Goal: Task Accomplishment & Management: Use online tool/utility

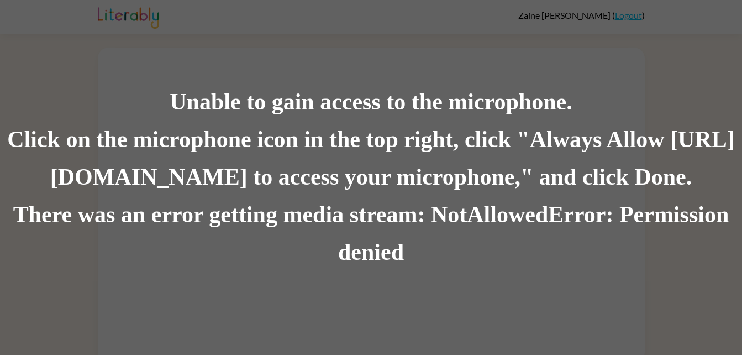
click at [296, 208] on div "There was an error getting media stream: NotAllowedError: Permission denied" at bounding box center [371, 233] width 742 height 75
click at [260, 190] on div "Click on the microphone icon in the top right, click "Always Allow [URL][DOMAIN…" at bounding box center [371, 158] width 742 height 75
click at [260, 193] on div "Click on the microphone icon in the top right, click "Always Allow [URL][DOMAIN…" at bounding box center [371, 158] width 742 height 75
click at [666, 122] on div "Click on the microphone icon in the top right, click "Always Allow [URL][DOMAIN…" at bounding box center [371, 158] width 742 height 75
drag, startPoint x: 524, startPoint y: 143, endPoint x: 510, endPoint y: 155, distance: 18.8
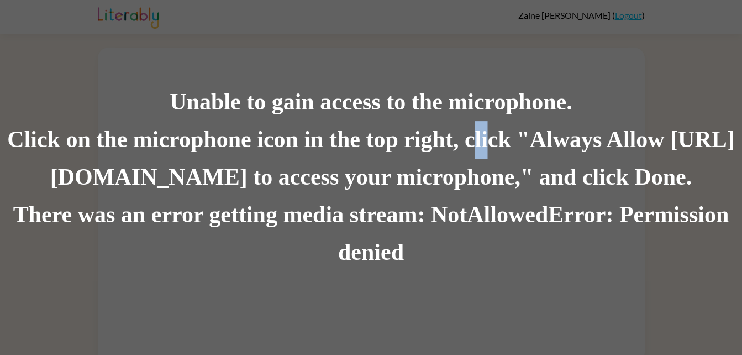
click at [510, 155] on div "Click on the microphone icon in the top right, click "Always Allow [URL][DOMAIN…" at bounding box center [371, 158] width 742 height 75
click at [390, 39] on div "Unable to gain access to the microphone. Click on the microphone icon in the to…" at bounding box center [371, 177] width 742 height 355
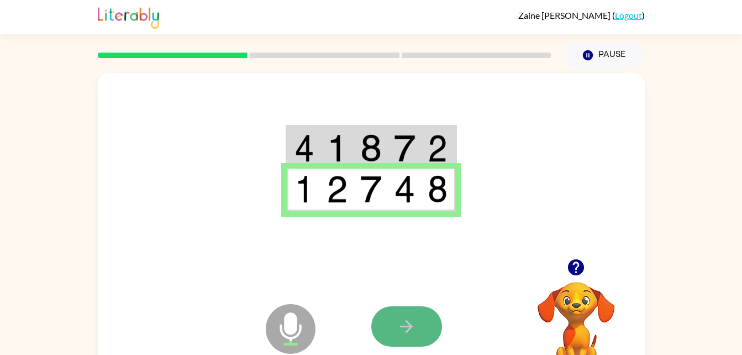
click at [420, 320] on button "button" at bounding box center [407, 326] width 71 height 40
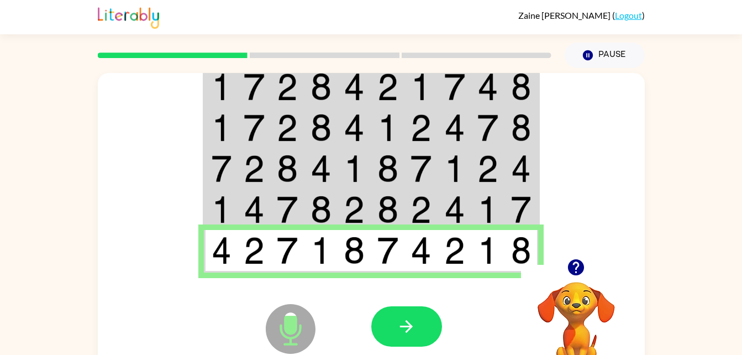
click at [194, 117] on div at bounding box center [371, 166] width 547 height 186
click at [403, 325] on icon "button" at bounding box center [406, 326] width 19 height 19
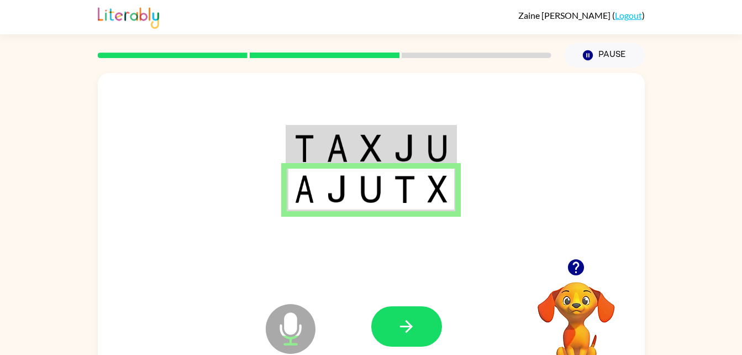
click at [194, 117] on div at bounding box center [371, 166] width 547 height 186
click at [398, 327] on icon "button" at bounding box center [406, 326] width 19 height 19
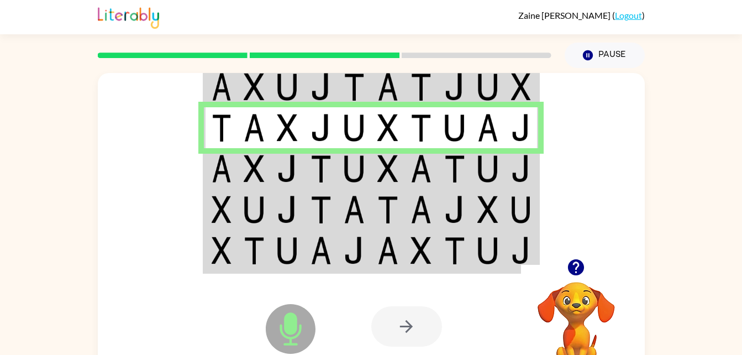
click at [234, 87] on td at bounding box center [221, 86] width 34 height 43
click at [232, 90] on td at bounding box center [221, 86] width 34 height 43
click at [227, 82] on img at bounding box center [222, 87] width 20 height 28
click at [229, 90] on img at bounding box center [222, 87] width 20 height 28
click at [218, 78] on img at bounding box center [222, 87] width 20 height 28
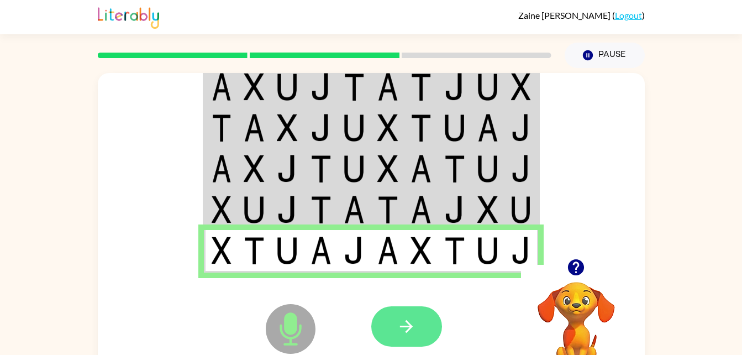
click at [412, 329] on icon "button" at bounding box center [406, 326] width 19 height 19
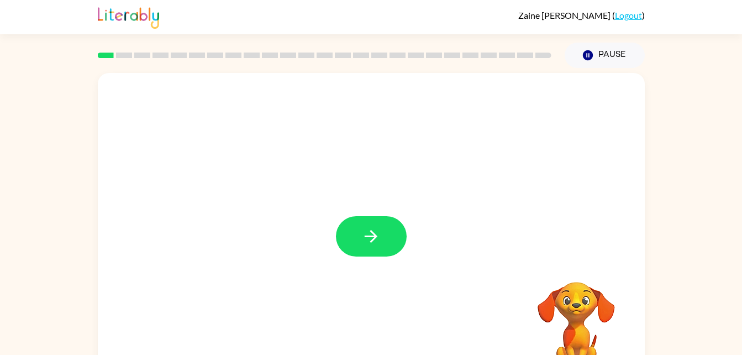
click at [372, 228] on icon "button" at bounding box center [371, 236] width 19 height 19
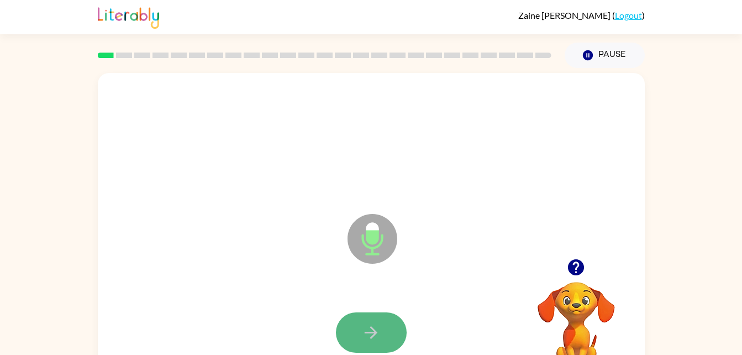
click at [360, 330] on button "button" at bounding box center [371, 332] width 71 height 40
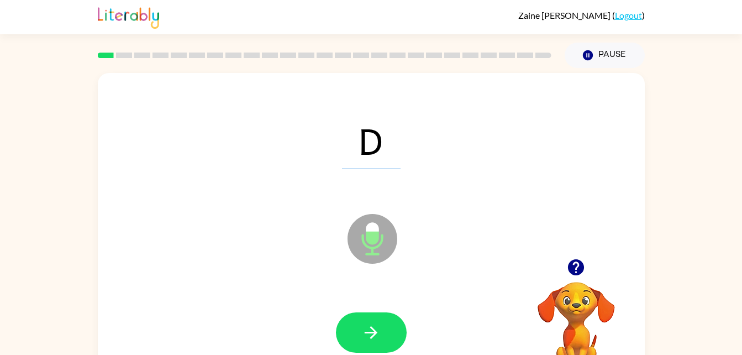
click at [360, 330] on button "button" at bounding box center [371, 332] width 71 height 40
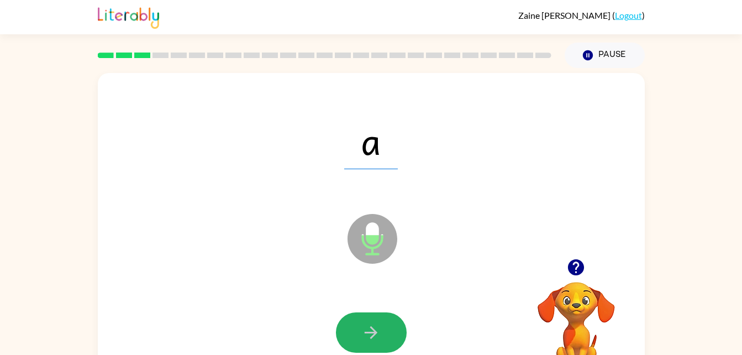
click at [361, 325] on button "button" at bounding box center [371, 332] width 71 height 40
click at [362, 325] on button "button" at bounding box center [371, 332] width 71 height 40
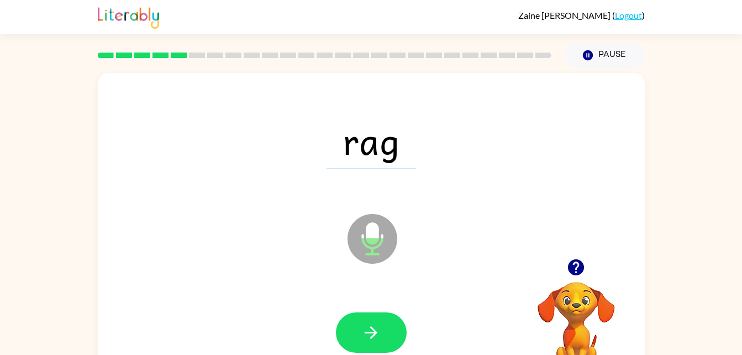
click at [362, 325] on icon "button" at bounding box center [371, 332] width 19 height 19
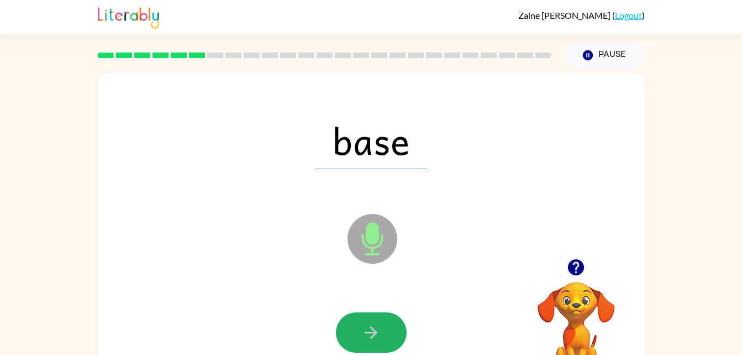
click at [362, 325] on icon "button" at bounding box center [371, 332] width 19 height 19
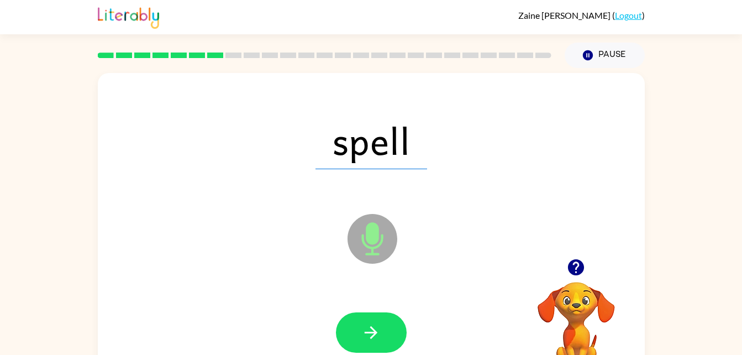
click at [362, 325] on icon "button" at bounding box center [371, 332] width 19 height 19
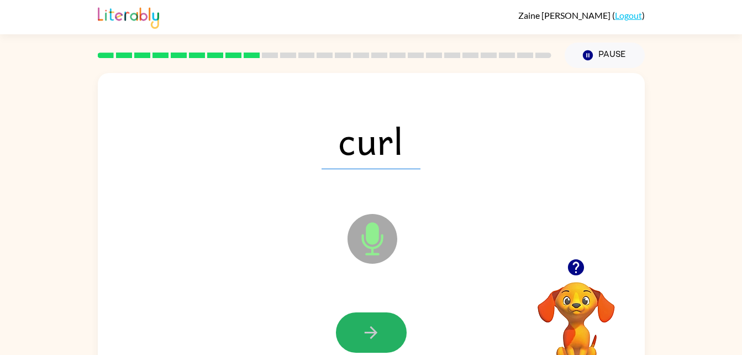
click at [362, 325] on icon "button" at bounding box center [371, 332] width 19 height 19
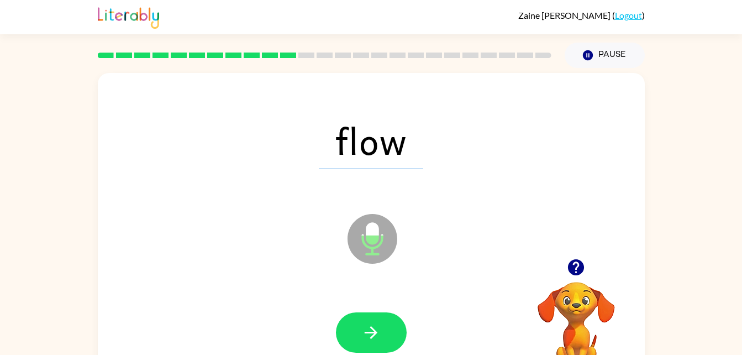
click at [362, 325] on icon "button" at bounding box center [371, 332] width 19 height 19
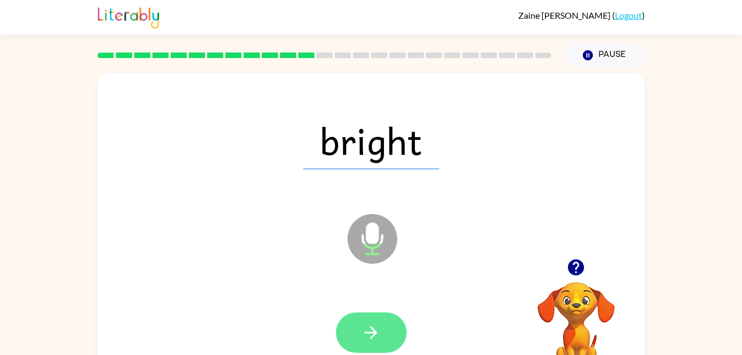
click at [378, 330] on icon "button" at bounding box center [371, 332] width 19 height 19
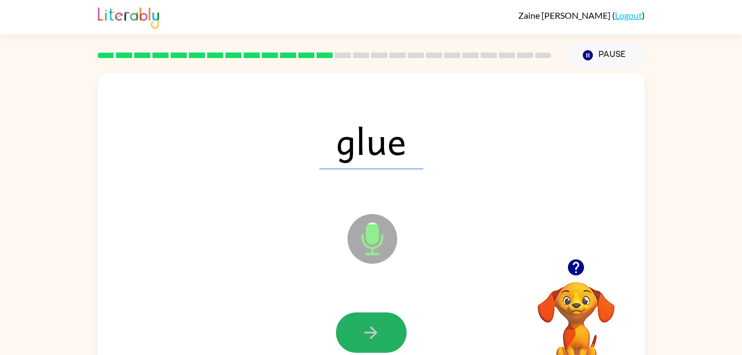
click at [378, 330] on icon "button" at bounding box center [371, 332] width 19 height 19
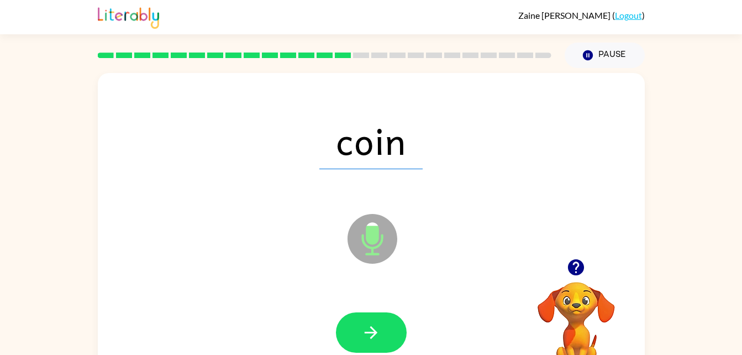
click at [378, 330] on icon "button" at bounding box center [371, 332] width 19 height 19
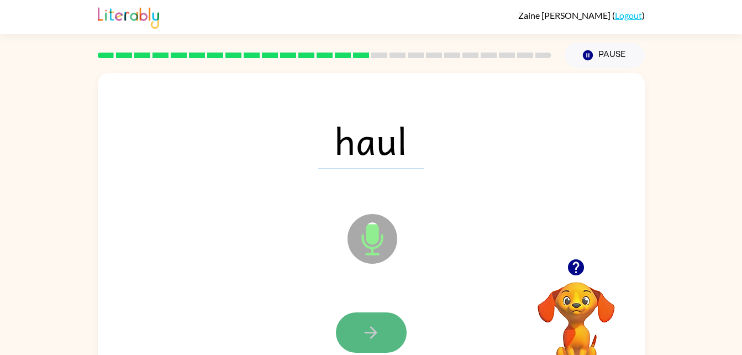
click at [378, 332] on icon "button" at bounding box center [371, 332] width 19 height 19
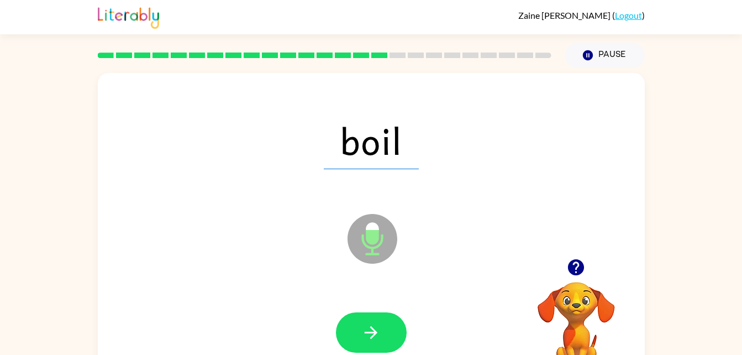
click at [378, 332] on icon "button" at bounding box center [371, 332] width 19 height 19
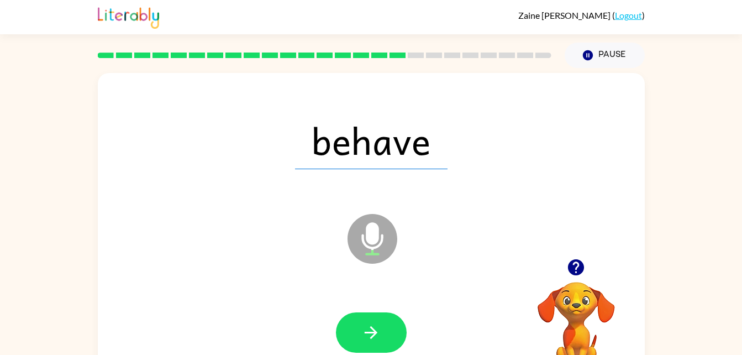
click at [378, 332] on icon "button" at bounding box center [371, 332] width 19 height 19
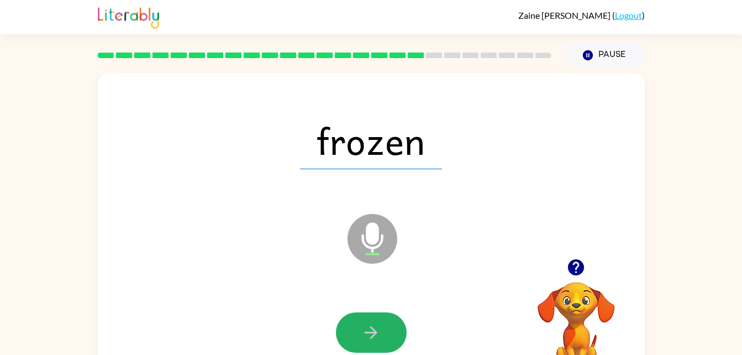
click at [378, 332] on icon "button" at bounding box center [371, 332] width 19 height 19
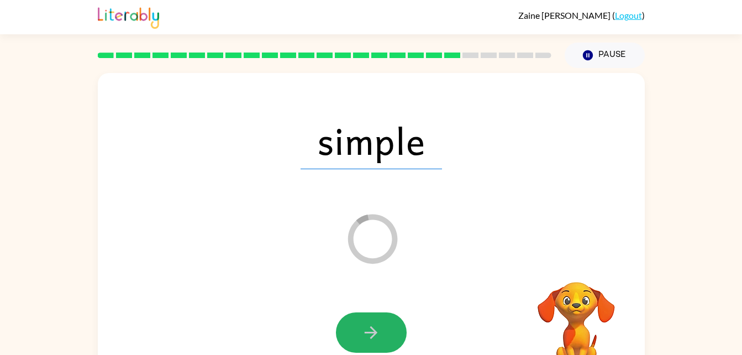
click at [378, 332] on icon "button" at bounding box center [371, 332] width 19 height 19
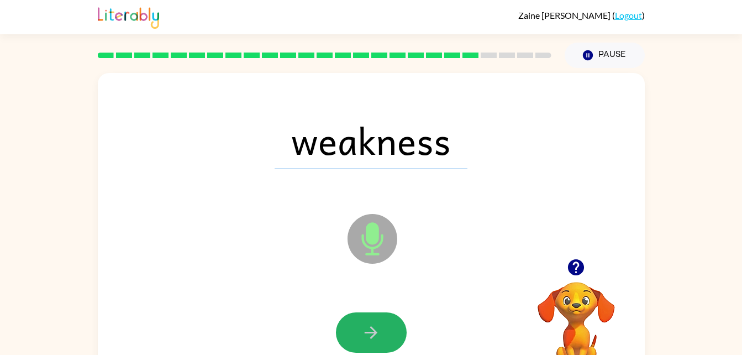
click at [378, 332] on icon "button" at bounding box center [371, 332] width 19 height 19
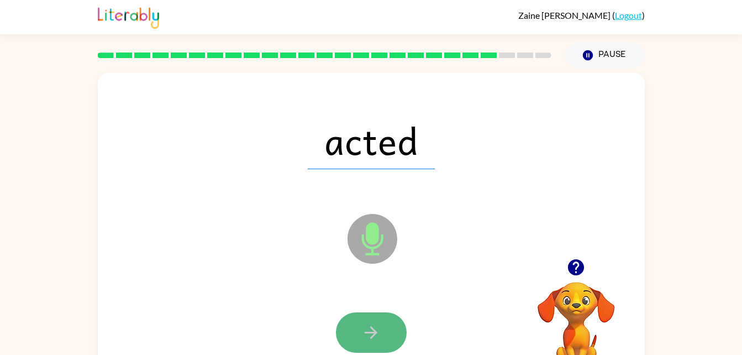
click at [382, 333] on button "button" at bounding box center [371, 332] width 71 height 40
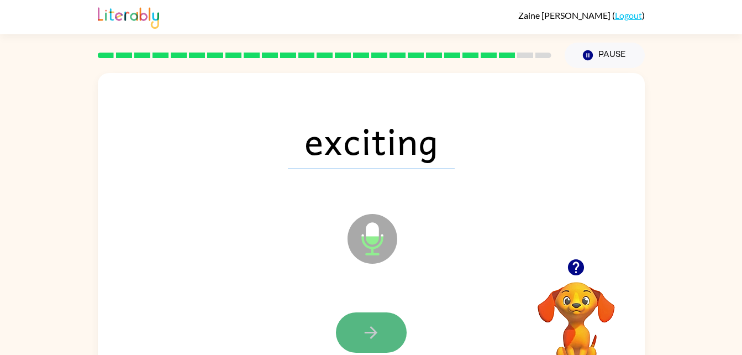
click at [381, 333] on button "button" at bounding box center [371, 332] width 71 height 40
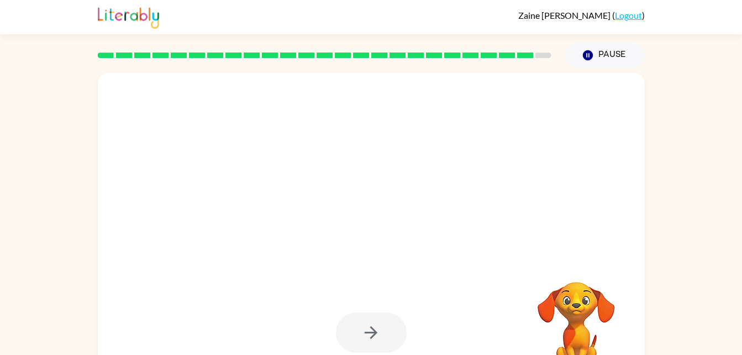
click at [381, 333] on div at bounding box center [371, 332] width 71 height 40
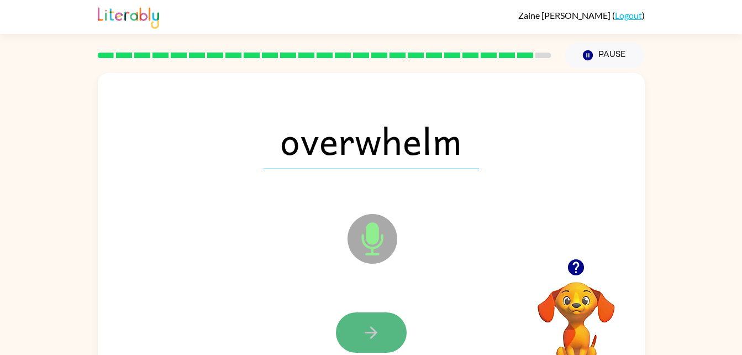
click at [382, 333] on button "button" at bounding box center [371, 332] width 71 height 40
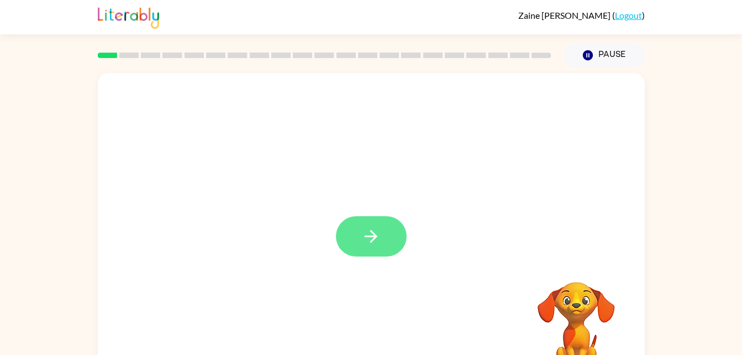
click at [377, 232] on icon "button" at bounding box center [371, 236] width 19 height 19
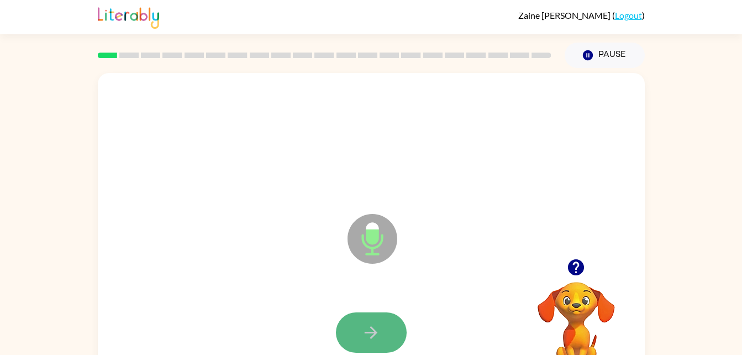
click at [368, 330] on icon "button" at bounding box center [371, 332] width 19 height 19
drag, startPoint x: 368, startPoint y: 330, endPoint x: 346, endPoint y: 341, distance: 24.7
click at [346, 341] on button "button" at bounding box center [371, 332] width 71 height 40
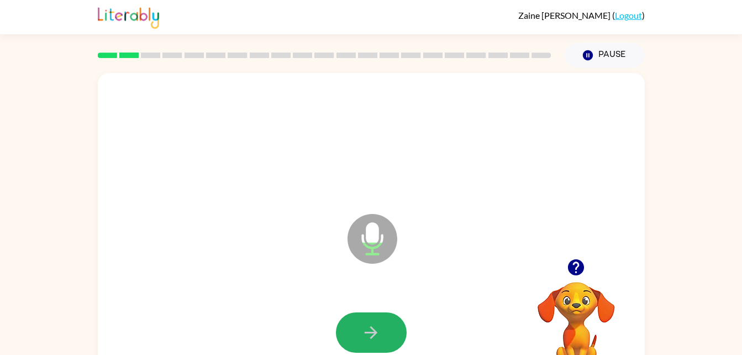
click at [346, 341] on button "button" at bounding box center [371, 332] width 71 height 40
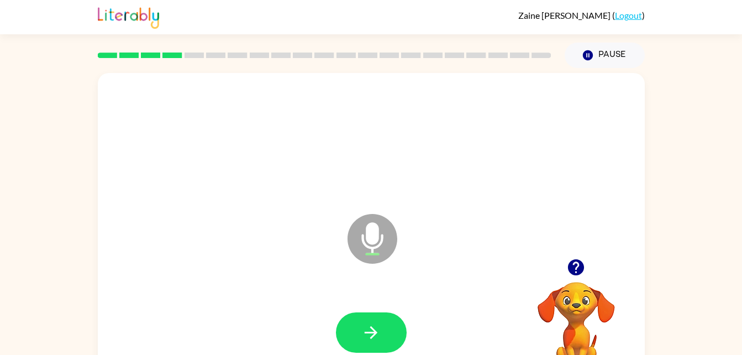
click at [346, 341] on button "button" at bounding box center [371, 332] width 71 height 40
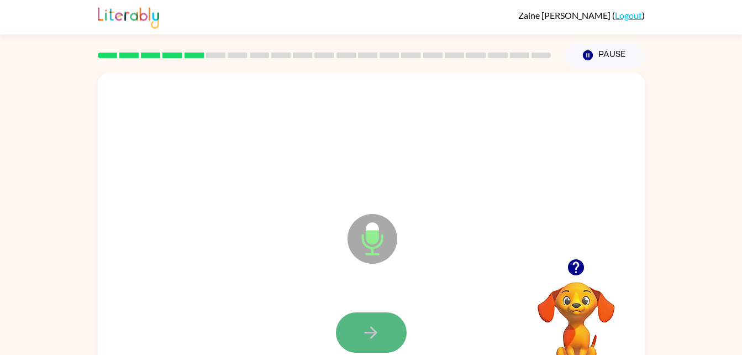
click at [339, 339] on button "button" at bounding box center [371, 332] width 71 height 40
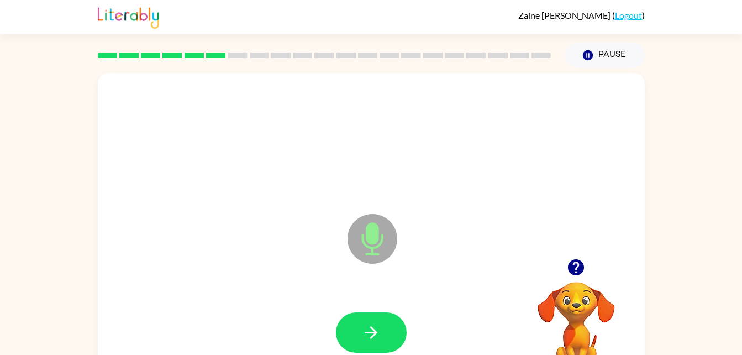
click at [339, 339] on button "button" at bounding box center [371, 332] width 71 height 40
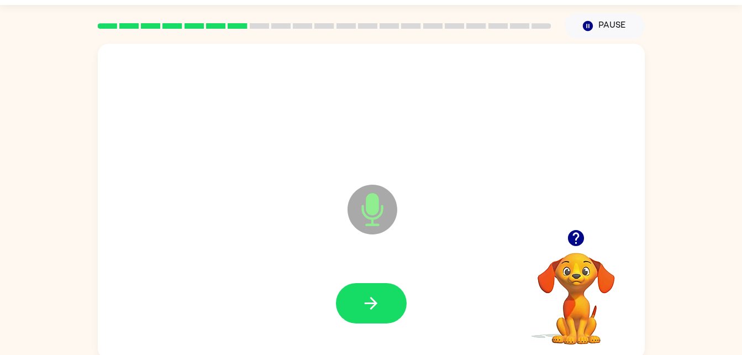
scroll to position [34, 0]
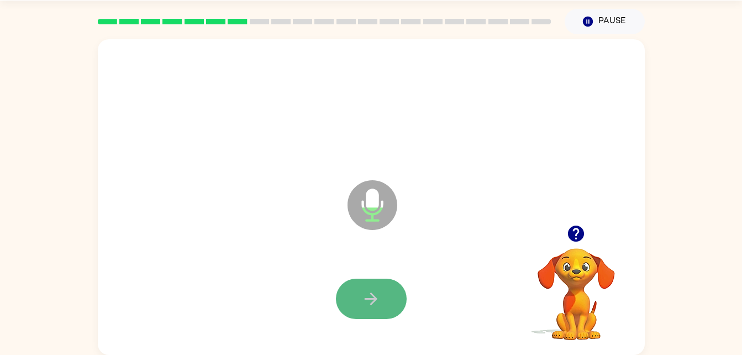
click at [376, 308] on button "button" at bounding box center [371, 299] width 71 height 40
drag, startPoint x: 376, startPoint y: 308, endPoint x: 363, endPoint y: 312, distance: 13.7
click at [363, 312] on button "button" at bounding box center [371, 299] width 71 height 40
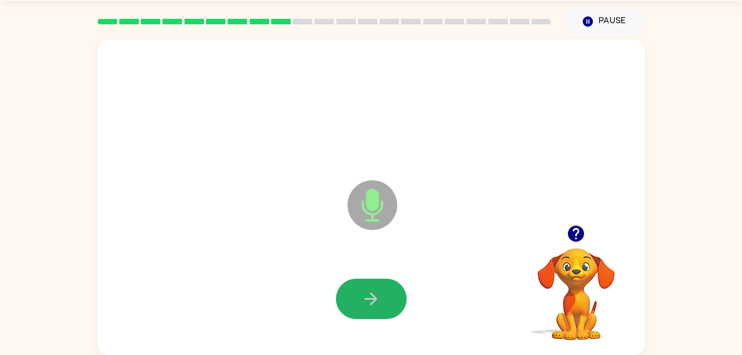
click at [363, 312] on button "button" at bounding box center [371, 299] width 71 height 40
drag, startPoint x: 363, startPoint y: 312, endPoint x: 368, endPoint y: 306, distance: 7.8
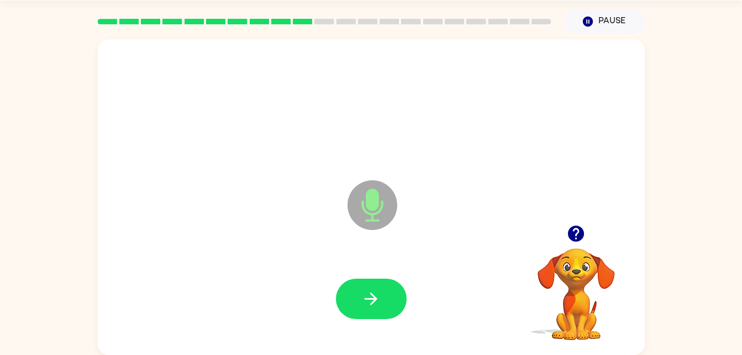
click at [368, 306] on button "button" at bounding box center [371, 299] width 71 height 40
click at [368, 306] on icon "button" at bounding box center [371, 298] width 19 height 19
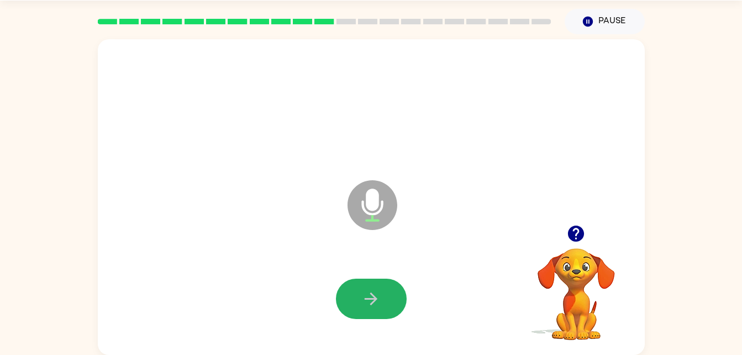
click at [368, 306] on icon "button" at bounding box center [371, 298] width 19 height 19
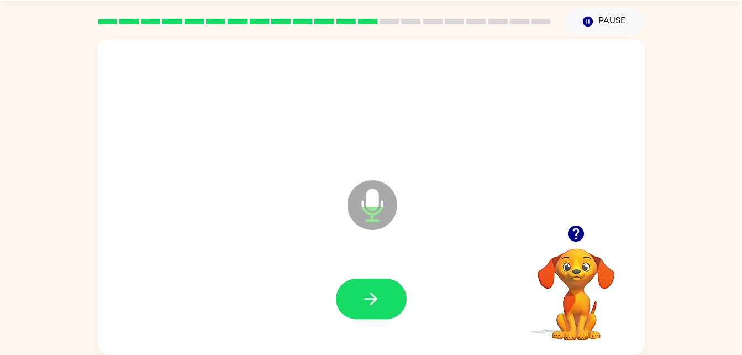
drag, startPoint x: 368, startPoint y: 306, endPoint x: 354, endPoint y: 306, distance: 14.4
click at [354, 306] on button "button" at bounding box center [371, 299] width 71 height 40
drag, startPoint x: 354, startPoint y: 306, endPoint x: 331, endPoint y: 301, distance: 23.6
click at [331, 301] on div at bounding box center [371, 299] width 525 height 91
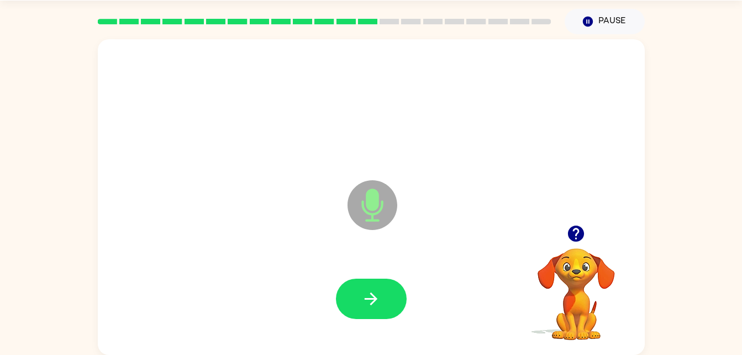
click at [335, 301] on div at bounding box center [371, 299] width 525 height 91
click at [358, 297] on button "button" at bounding box center [371, 299] width 71 height 40
drag, startPoint x: 358, startPoint y: 297, endPoint x: 212, endPoint y: 236, distance: 158.1
click at [212, 236] on div "Microphone The Microphone is here when it is your turn to talk" at bounding box center [371, 197] width 547 height 316
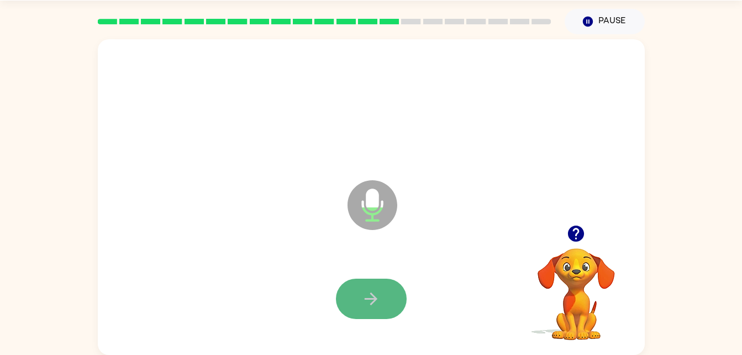
click at [370, 297] on icon "button" at bounding box center [371, 298] width 19 height 19
drag, startPoint x: 370, startPoint y: 297, endPoint x: 359, endPoint y: 300, distance: 10.9
click at [359, 300] on button "button" at bounding box center [371, 299] width 71 height 40
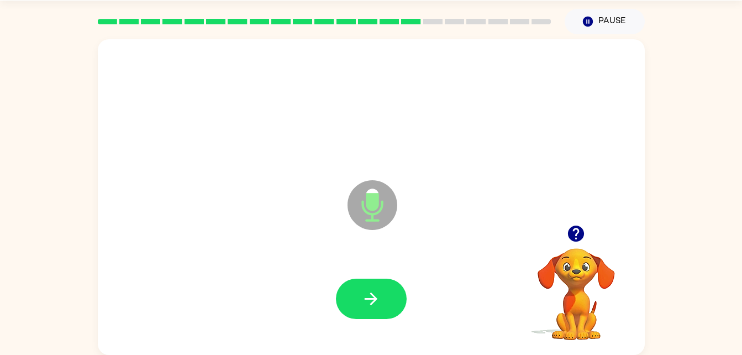
click at [359, 300] on button "button" at bounding box center [371, 299] width 71 height 40
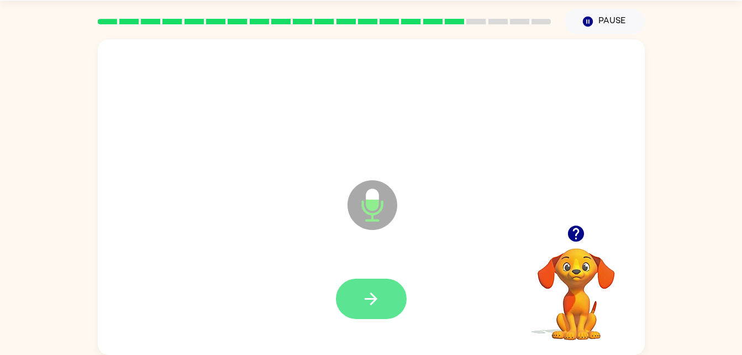
click at [370, 302] on icon "button" at bounding box center [371, 298] width 19 height 19
click at [368, 305] on icon "button" at bounding box center [371, 298] width 19 height 19
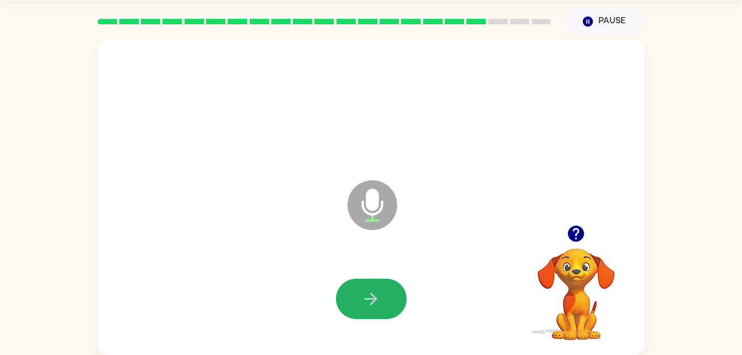
click at [368, 305] on icon "button" at bounding box center [371, 298] width 19 height 19
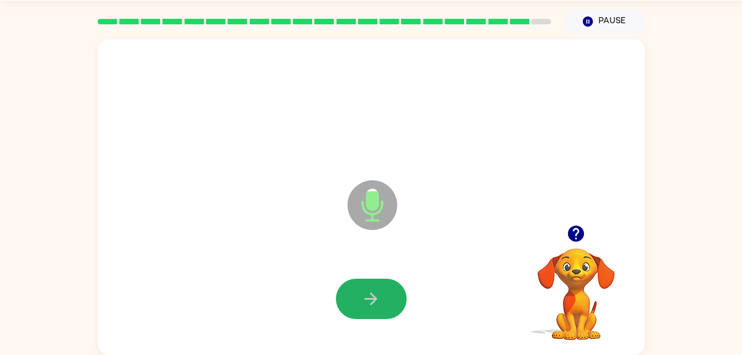
click at [368, 305] on icon "button" at bounding box center [371, 298] width 19 height 19
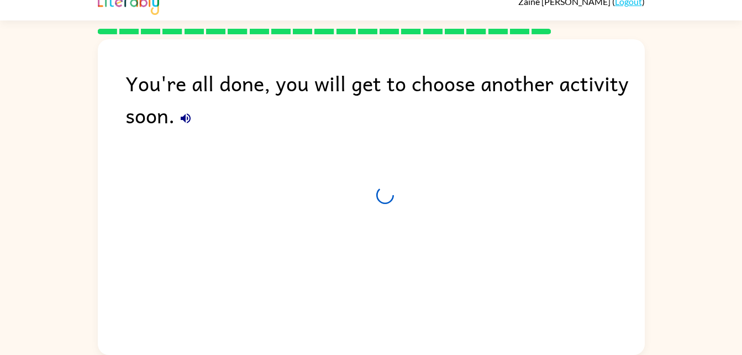
scroll to position [14, 0]
